Goal: Task Accomplishment & Management: Manage account settings

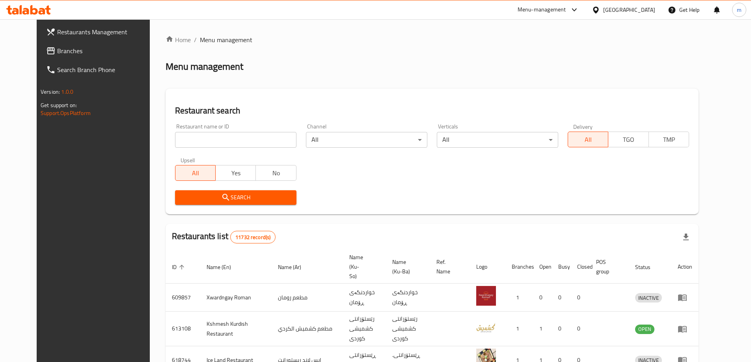
click at [192, 136] on input "search" at bounding box center [235, 140] width 121 height 16
paste input "627182"
type input "627182"
click button "Search" at bounding box center [235, 197] width 121 height 15
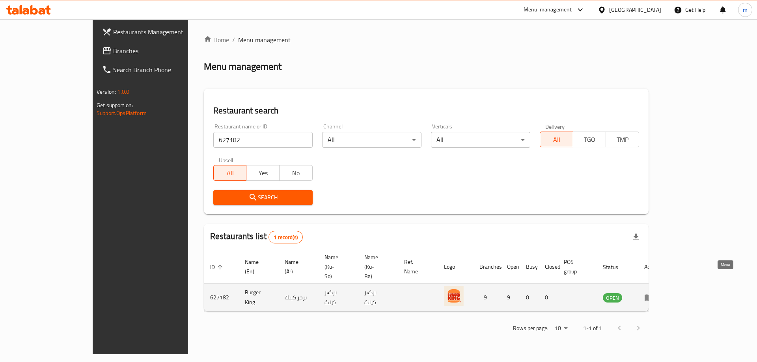
click at [654, 293] on icon "enhanced table" at bounding box center [648, 297] width 9 height 9
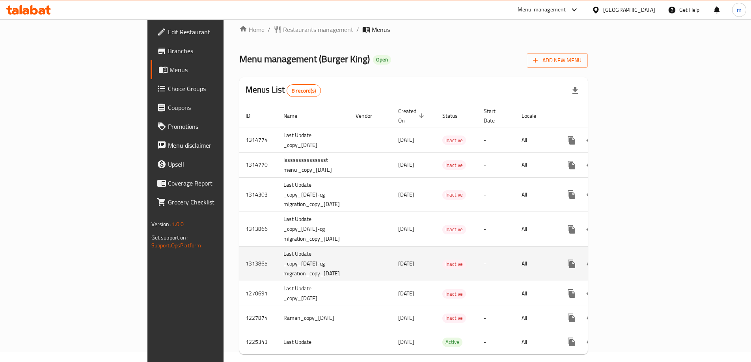
scroll to position [16, 0]
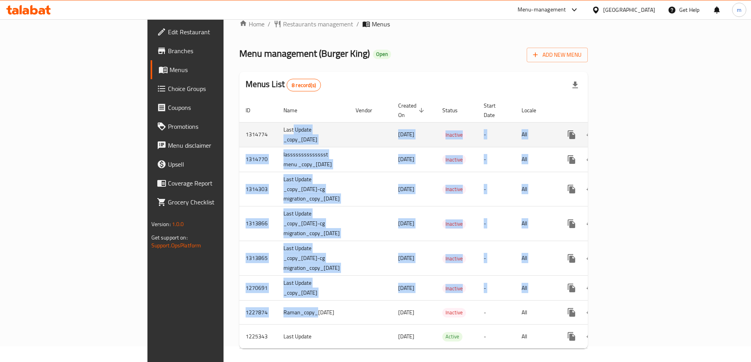
drag, startPoint x: 217, startPoint y: 305, endPoint x: 195, endPoint y: 118, distance: 187.8
click at [239, 122] on tbody "1314774 Last Update _copy_[DATE] [DATE] Inactive - All 1314770 lassssssssssssss…" at bounding box center [441, 235] width 405 height 227
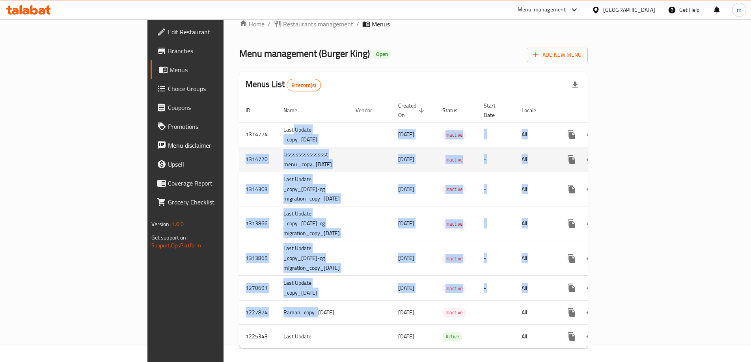
drag, startPoint x: 195, startPoint y: 156, endPoint x: 194, endPoint y: 147, distance: 8.8
click at [277, 156] on td "lasssssssssssssst menu _copy_[DATE]" at bounding box center [313, 159] width 72 height 25
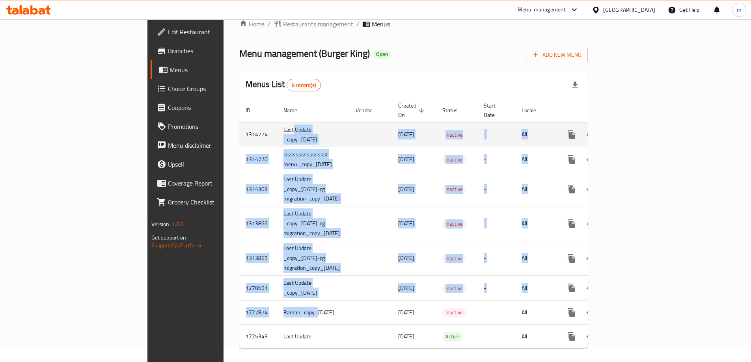
click at [277, 126] on td "Last Update _copy_[DATE]" at bounding box center [313, 134] width 72 height 25
click at [277, 125] on td "Last Update _copy_[DATE]" at bounding box center [313, 134] width 72 height 25
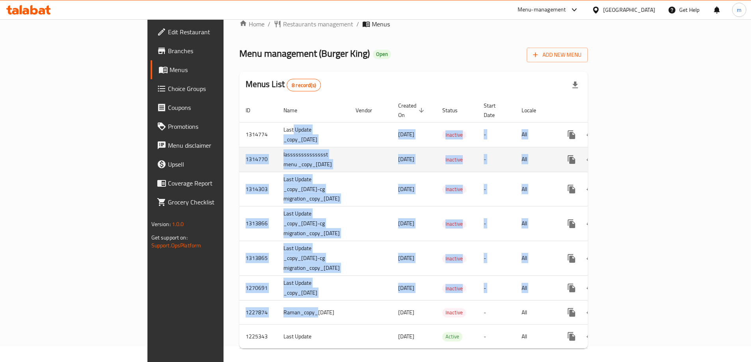
click at [277, 156] on td "lasssssssssssssst menu _copy_[DATE]" at bounding box center [313, 159] width 72 height 25
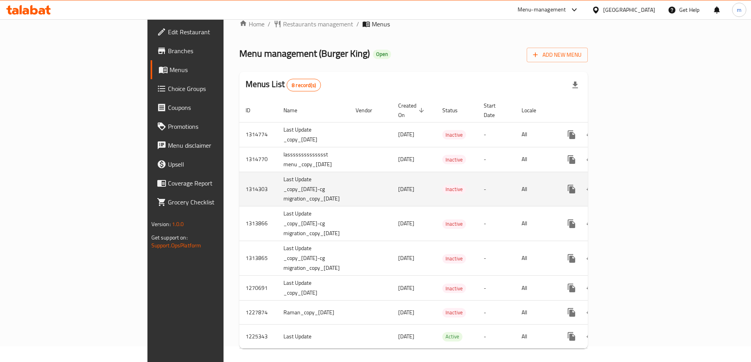
click at [277, 190] on td "Last Update _copy_[DATE]-cg migration_copy_[DATE]" at bounding box center [313, 189] width 72 height 35
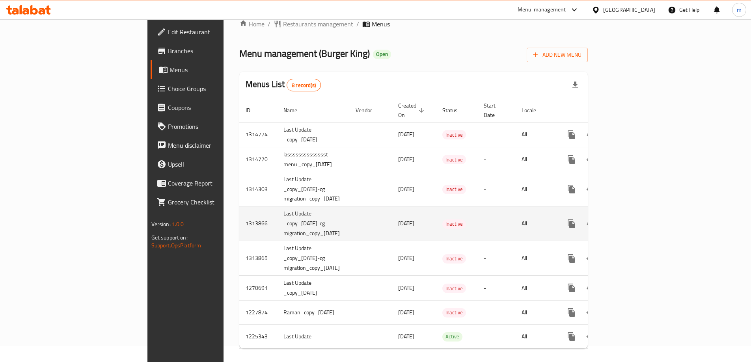
click at [277, 215] on td "Last Update _copy_[DATE]-cg migration_copy_[DATE]" at bounding box center [313, 224] width 72 height 35
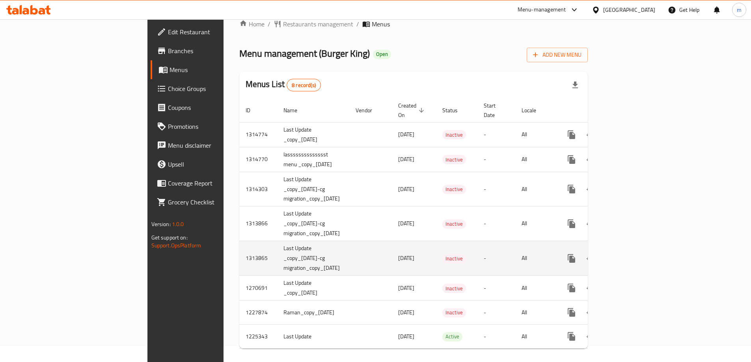
click at [277, 242] on td "Last Update _copy_[DATE]-cg migration_copy_[DATE]" at bounding box center [313, 258] width 72 height 35
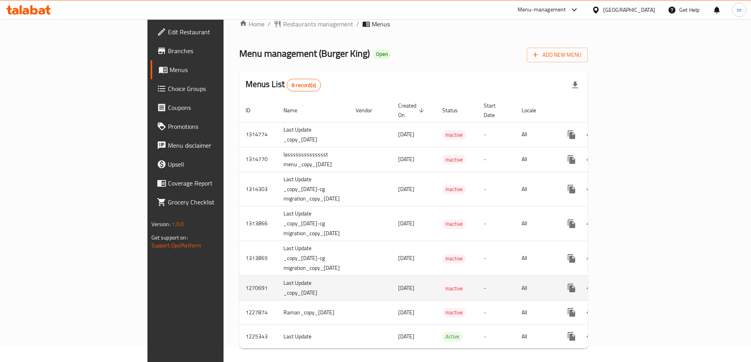
click at [277, 280] on td "Last Update _copy_[DATE]" at bounding box center [313, 288] width 72 height 25
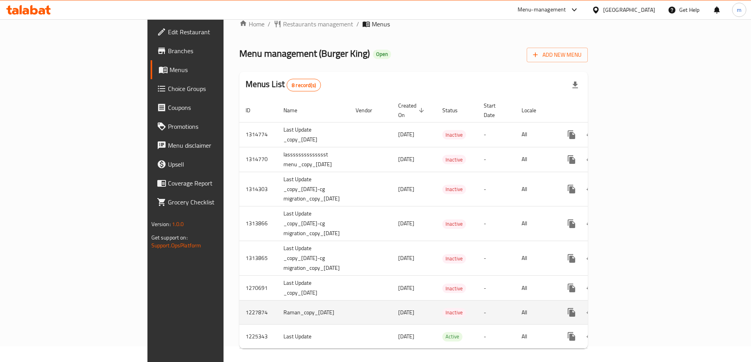
click at [277, 301] on td "Raman_copy_[DATE]" at bounding box center [313, 313] width 72 height 24
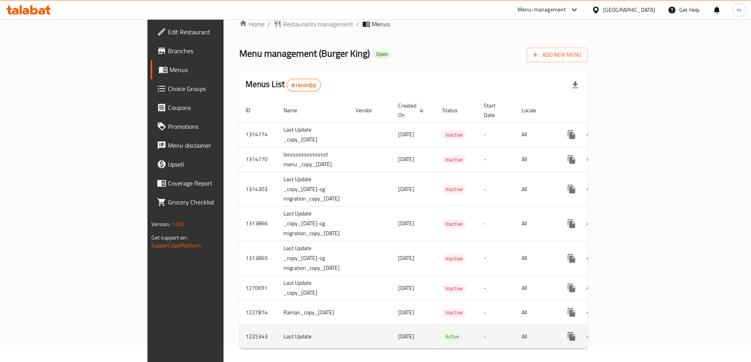
click at [277, 326] on td "Last Update" at bounding box center [313, 337] width 72 height 24
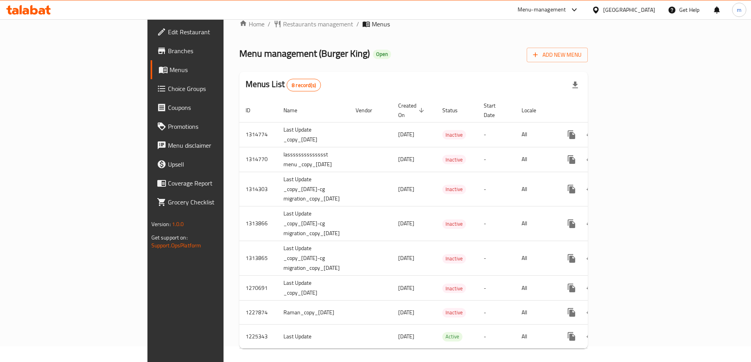
click at [168, 51] on span "Branches" at bounding box center [217, 50] width 99 height 9
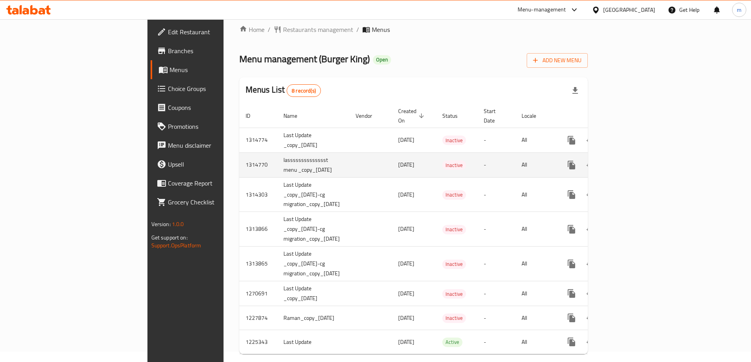
scroll to position [16, 0]
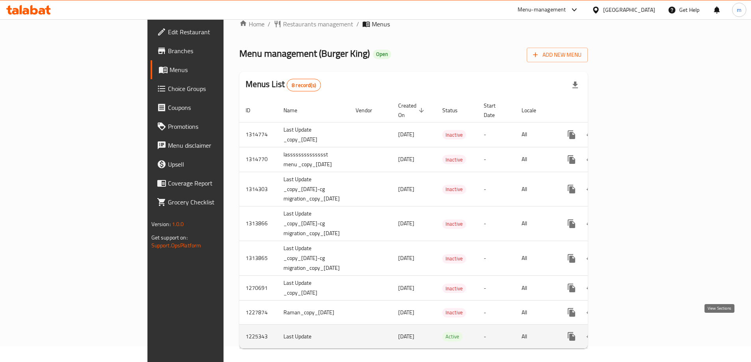
click at [633, 332] on icon "enhanced table" at bounding box center [628, 336] width 9 height 9
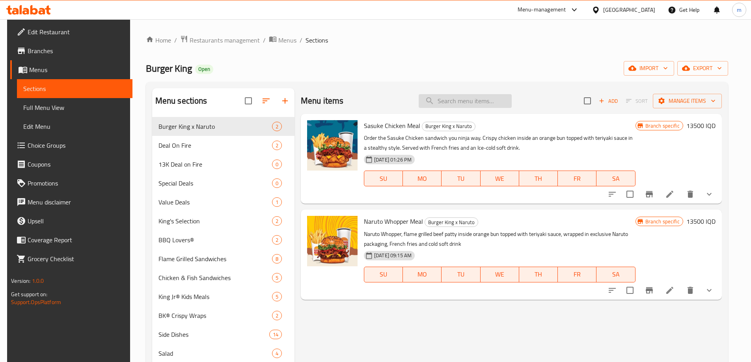
click at [460, 101] on input "search" at bounding box center [465, 101] width 93 height 14
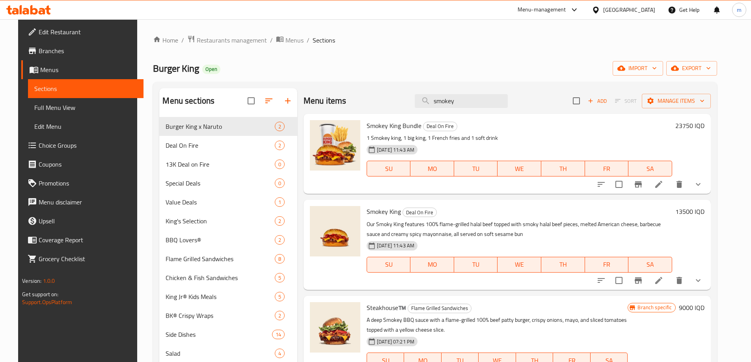
type input "smokey"
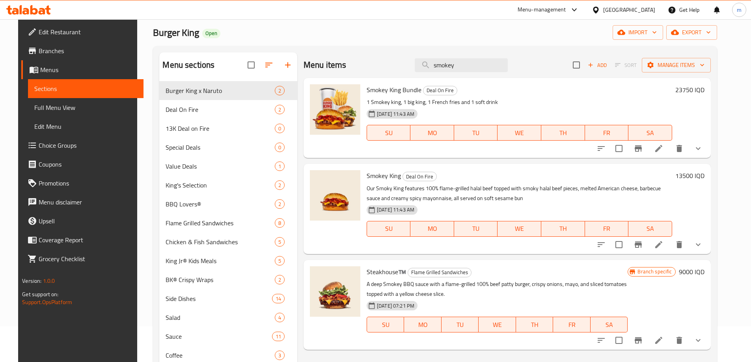
scroll to position [19, 0]
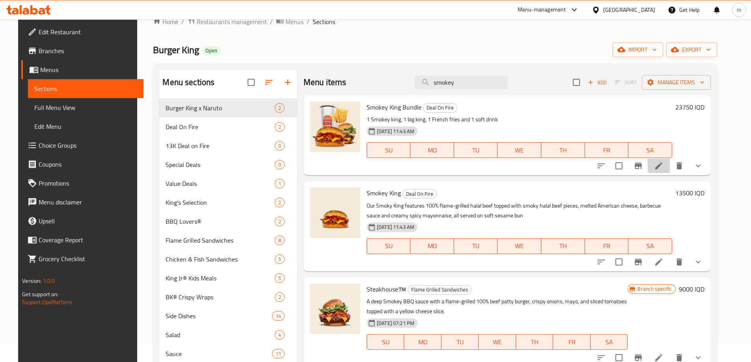
click at [670, 163] on li at bounding box center [659, 166] width 22 height 14
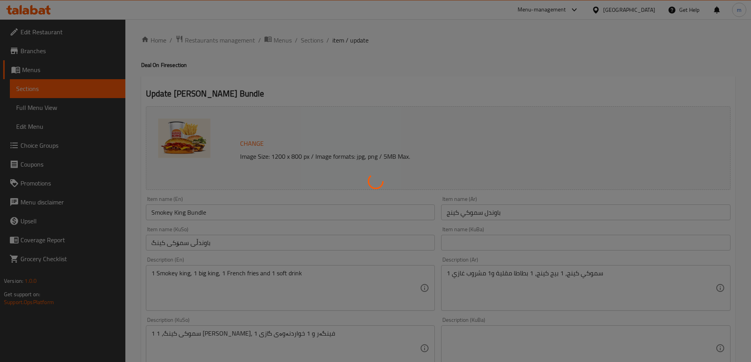
type input "إختيارك من المشروبات:"
type input "هەڵبژاردنت لە خواردنەوەکان:"
type input "1"
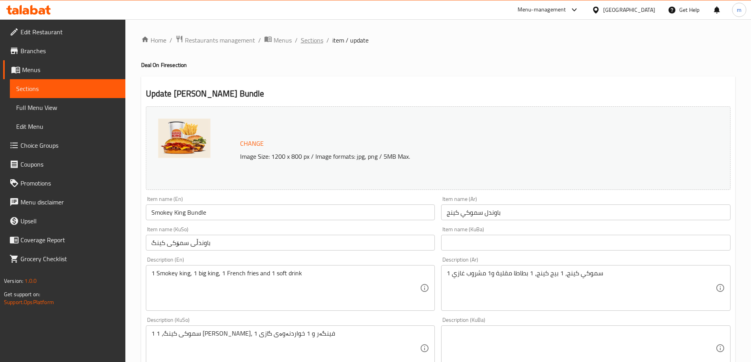
click at [308, 42] on span "Sections" at bounding box center [312, 39] width 22 height 9
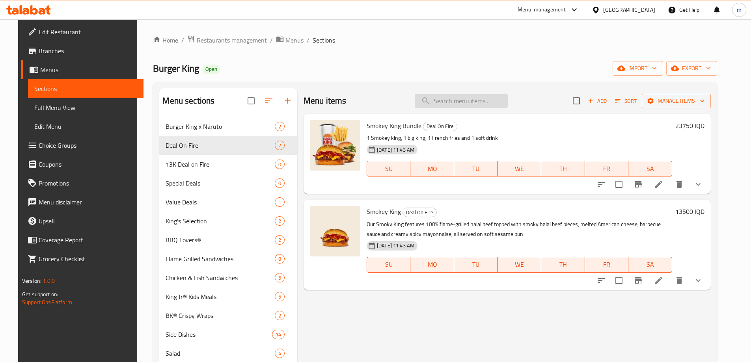
click at [443, 104] on input "search" at bounding box center [461, 101] width 93 height 14
paste input "Smokey King"
type input "Smokey King"
click at [670, 277] on li at bounding box center [659, 281] width 22 height 14
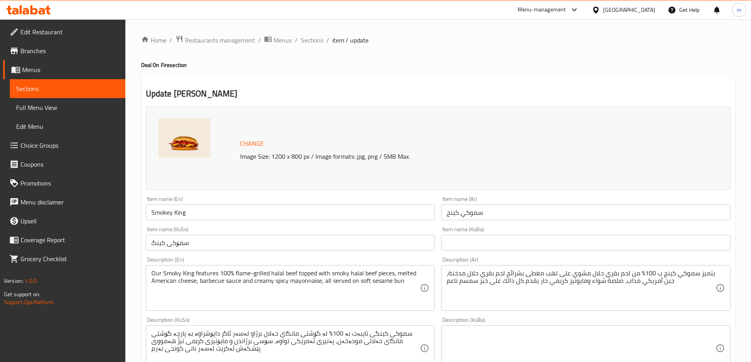
click at [629, 224] on div "Item name (KuBa) Item name (KuBa)" at bounding box center [586, 239] width 296 height 30
